Goal: Check status: Check status

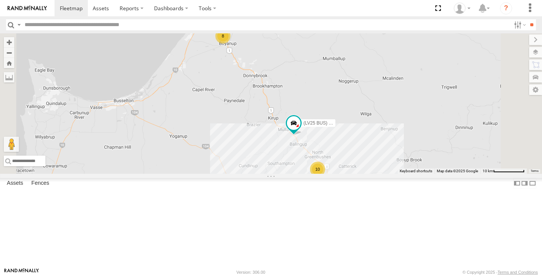
click at [231, 44] on div "8" at bounding box center [222, 35] width 15 height 15
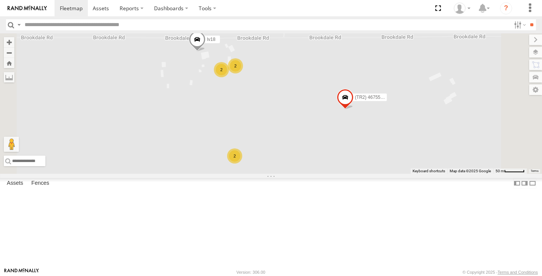
click at [206, 52] on span at bounding box center [197, 41] width 17 height 20
click at [534, 51] on label at bounding box center [529, 52] width 28 height 11
click at [0, 0] on label at bounding box center [0, 0] width 0 height 0
click at [0, 0] on span "Satellite + Roadmap" at bounding box center [0, 0] width 0 height 0
click at [517, 36] on label at bounding box center [529, 39] width 25 height 11
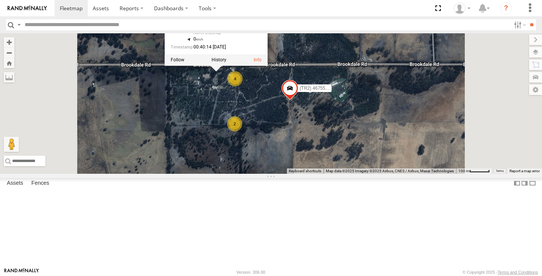
click at [243, 86] on div "4" at bounding box center [235, 78] width 15 height 15
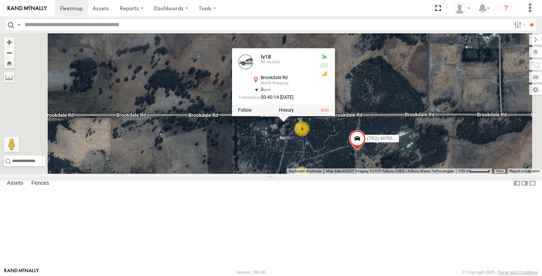
drag, startPoint x: 431, startPoint y: 200, endPoint x: 402, endPoint y: 192, distance: 30.1
click at [402, 174] on div "(LV25 BUS) 4675504189 lv18 (TR2) 4675504127 lv18 [GEOGRAPHIC_DATA] -33.45971 , …" at bounding box center [271, 103] width 542 height 140
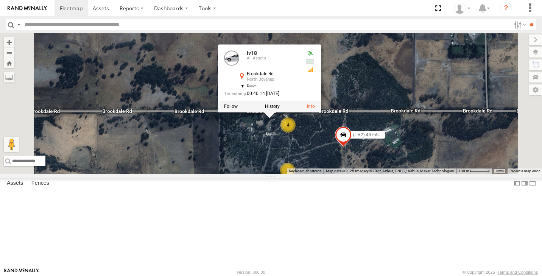
click at [295, 178] on div "2" at bounding box center [287, 170] width 15 height 15
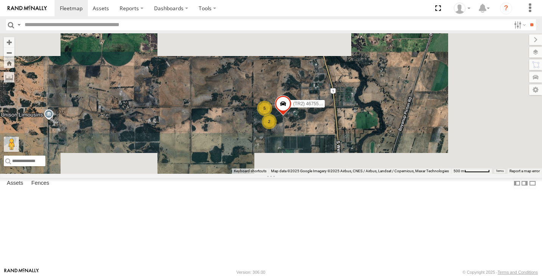
drag, startPoint x: 440, startPoint y: 203, endPoint x: 364, endPoint y: 157, distance: 88.8
click at [364, 157] on div "(LV25 BUS) 4675504189 (TR2) 4675504127 5 2" at bounding box center [271, 103] width 542 height 140
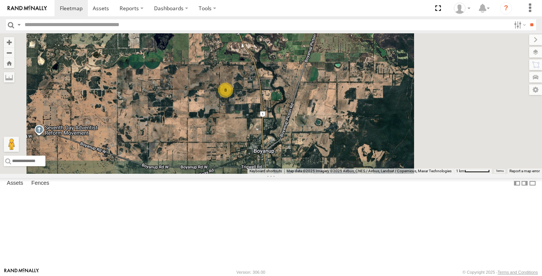
drag, startPoint x: 401, startPoint y: 203, endPoint x: 348, endPoint y: 160, distance: 68.4
click at [348, 160] on div "(LV25 BUS) 4675504189 8" at bounding box center [271, 103] width 542 height 140
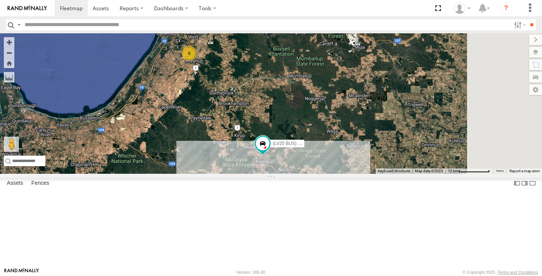
drag, startPoint x: 350, startPoint y: 186, endPoint x: 284, endPoint y: 126, distance: 88.7
click at [285, 127] on div "(LV25 BUS) 4675504189 8" at bounding box center [271, 103] width 542 height 140
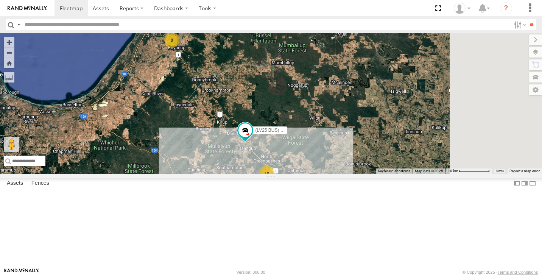
click at [275, 181] on div "10" at bounding box center [266, 173] width 15 height 15
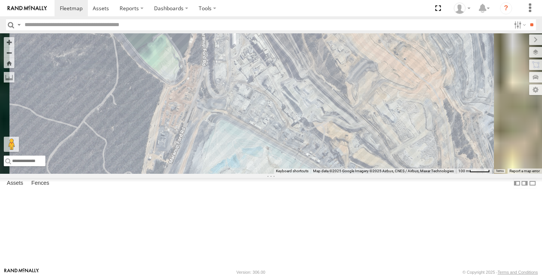
click at [334, 197] on div "3" at bounding box center [326, 189] width 15 height 15
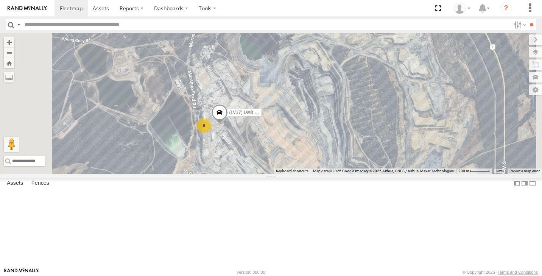
drag, startPoint x: 299, startPoint y: 86, endPoint x: 301, endPoint y: 173, distance: 87.9
click at [212, 133] on div "6" at bounding box center [204, 125] width 15 height 15
click at [211, 133] on div "6" at bounding box center [203, 125] width 15 height 15
